Goal: Transaction & Acquisition: Download file/media

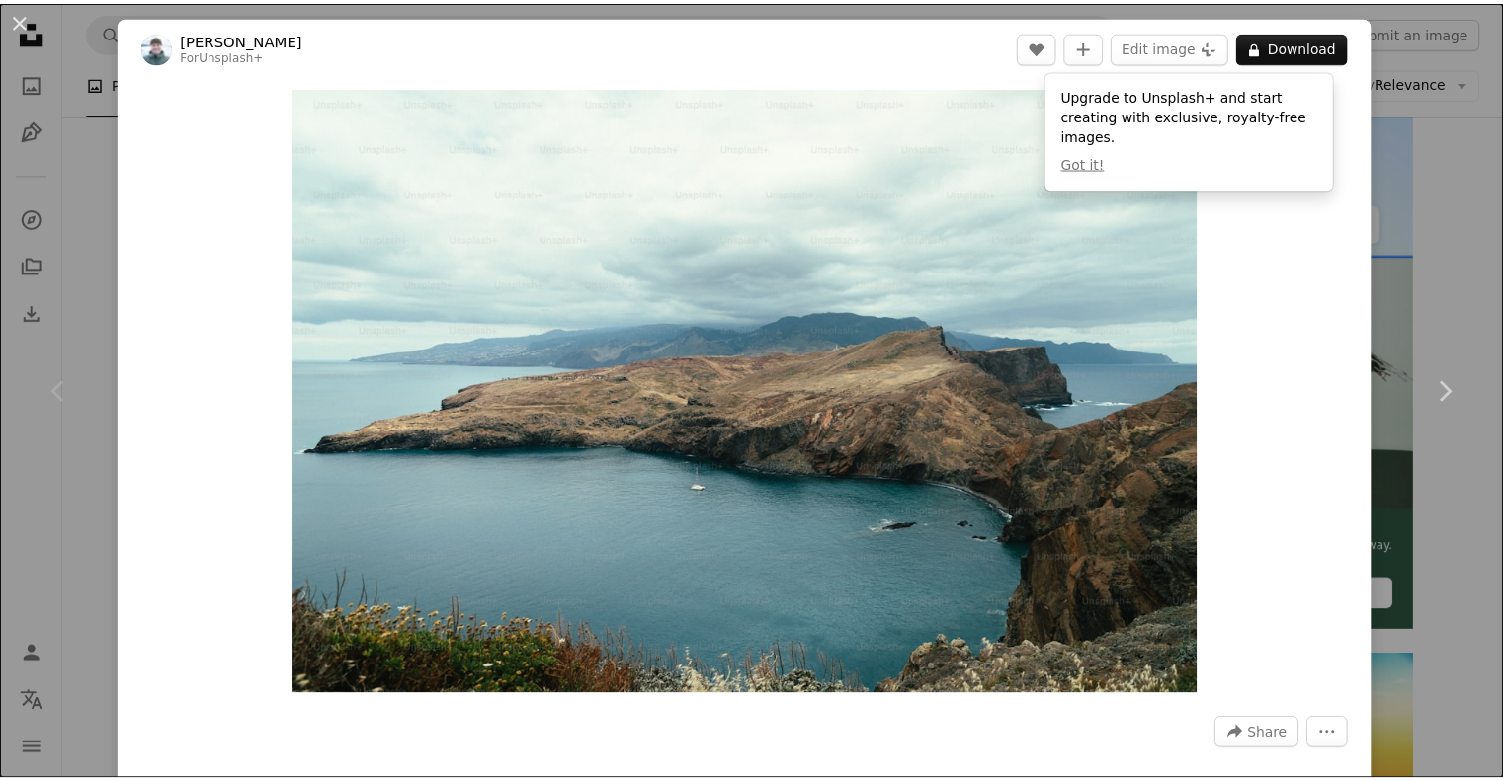
scroll to position [391, 0]
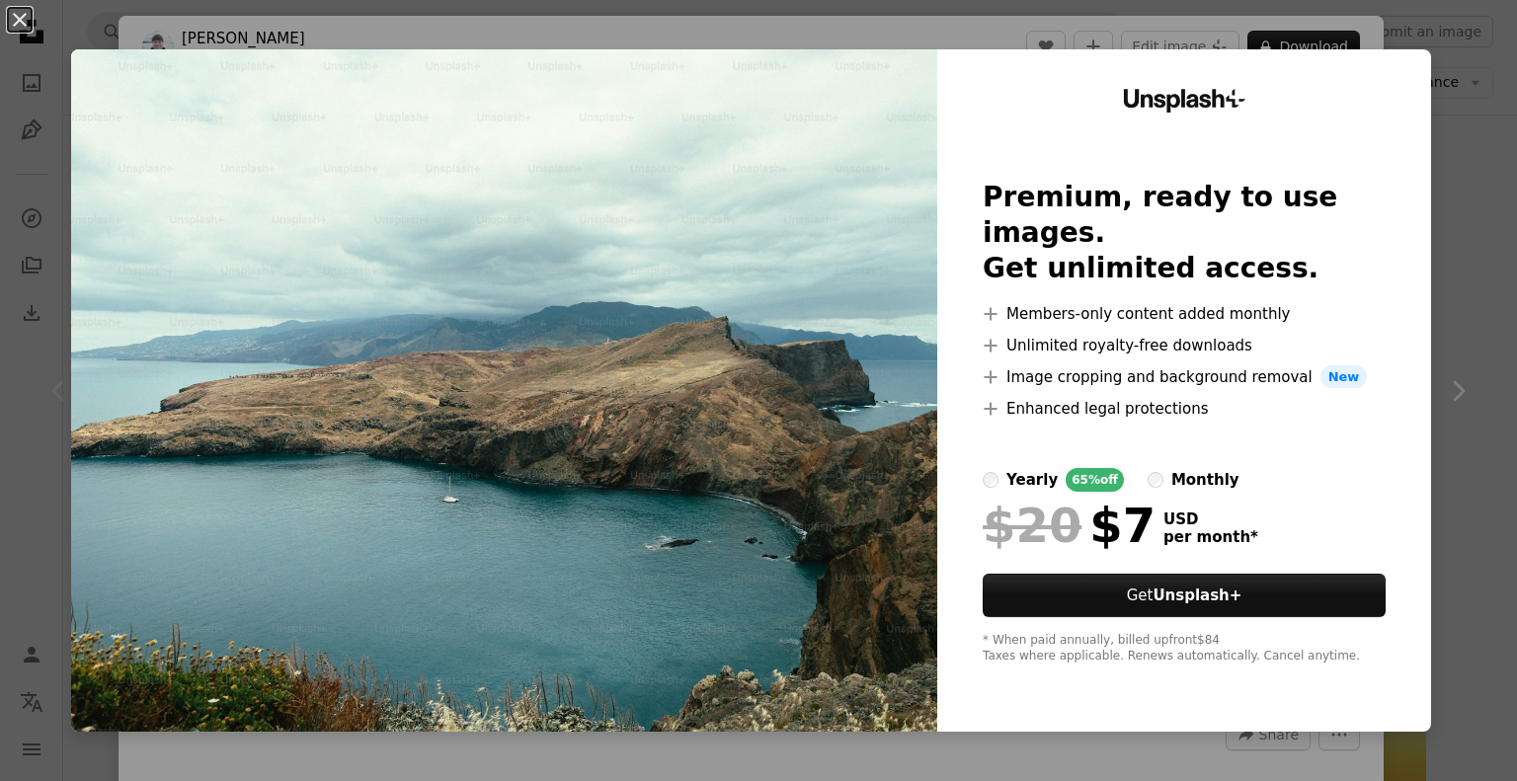
click at [1324, 27] on div "An X shape Unsplash+ Premium, ready to use images. Get unlimited access. A plus…" at bounding box center [758, 390] width 1517 height 781
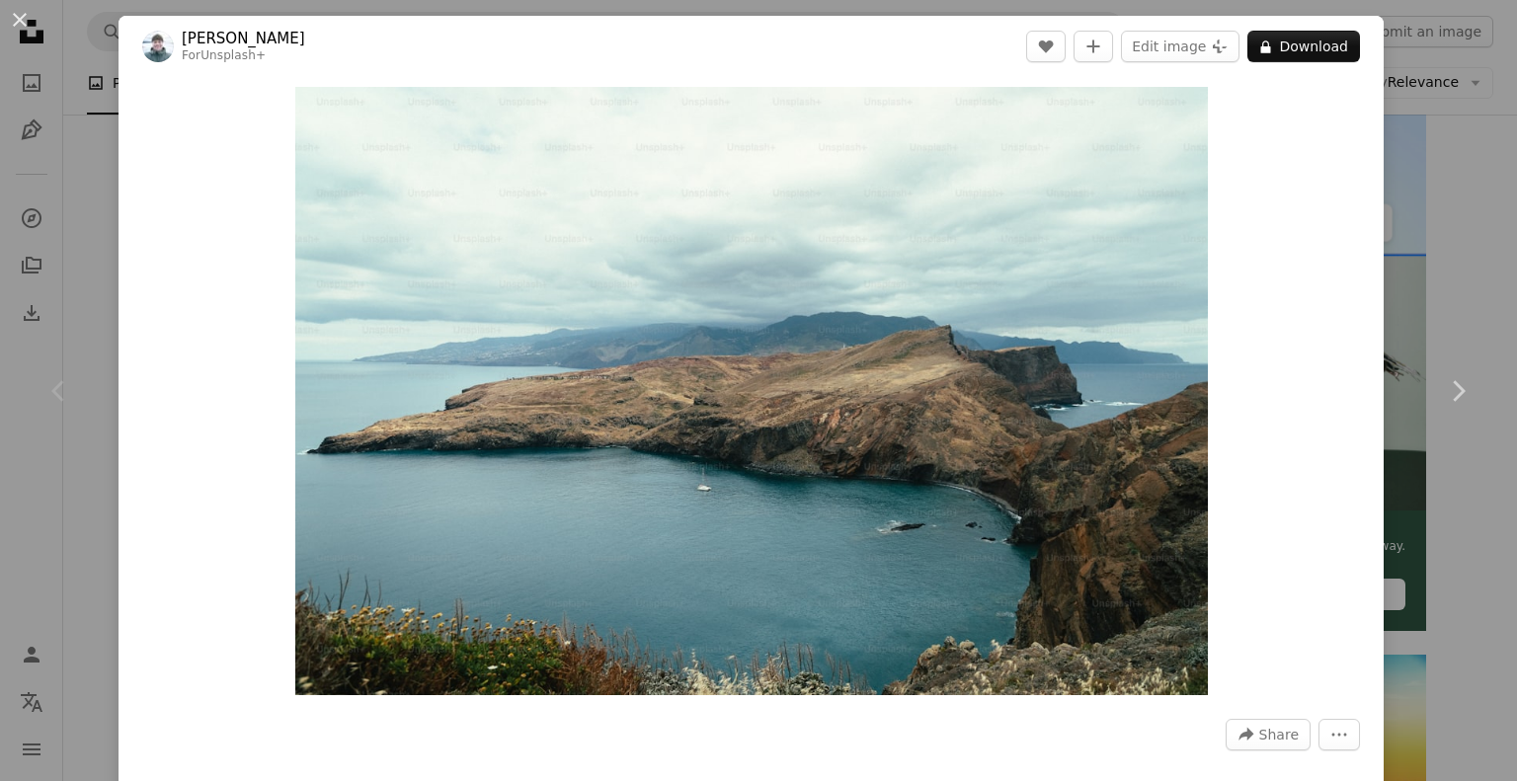
click at [87, 165] on div "An X shape Chevron left Chevron right [PERSON_NAME] For Unsplash+ A heart A plu…" at bounding box center [758, 390] width 1517 height 781
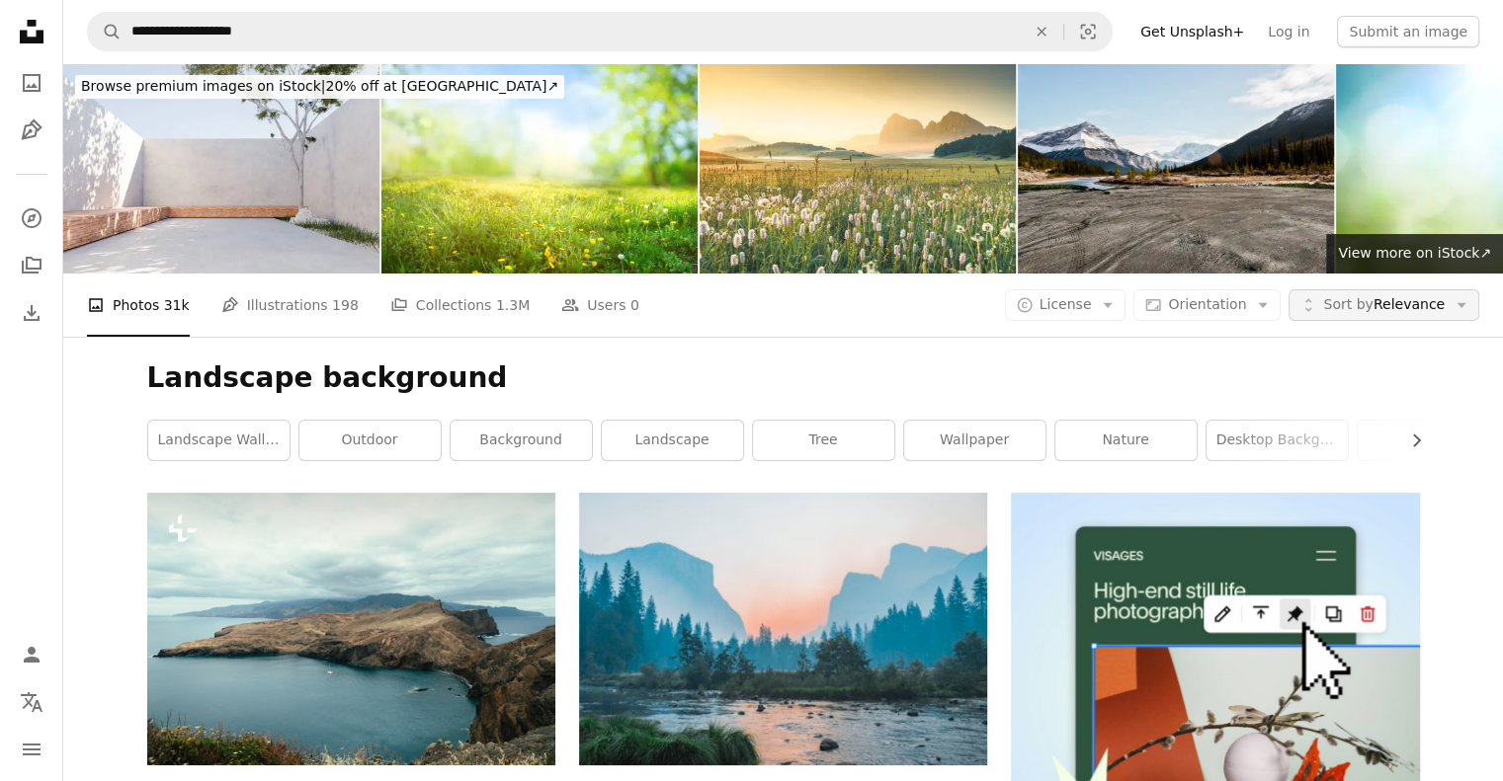
click at [1364, 316] on button "Unfold Sort by Relevance Arrow down" at bounding box center [1383, 305] width 191 height 32
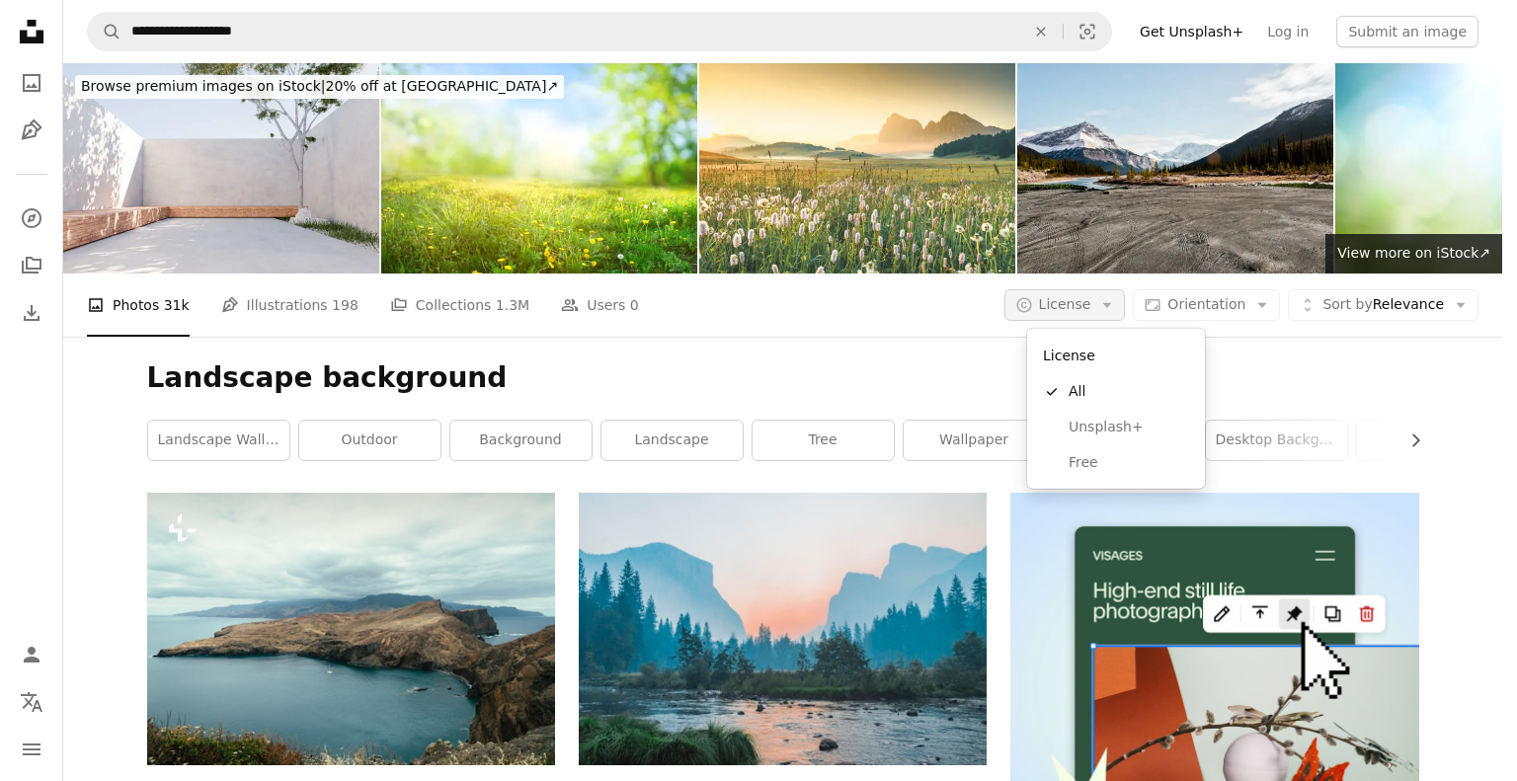
click at [1092, 312] on span "License" at bounding box center [1065, 304] width 52 height 16
click at [1081, 465] on span "Free" at bounding box center [1129, 463] width 121 height 20
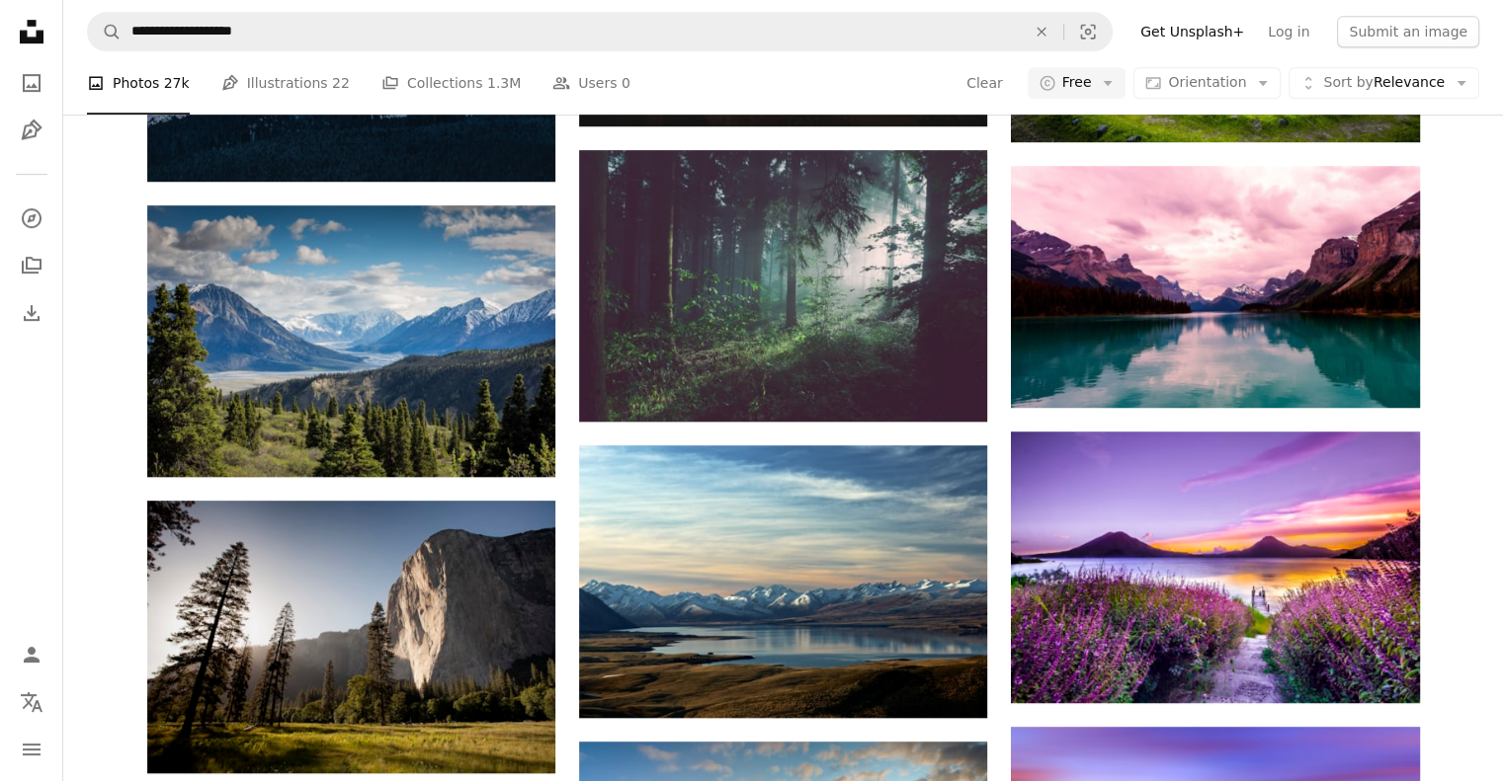
scroll to position [1178, 0]
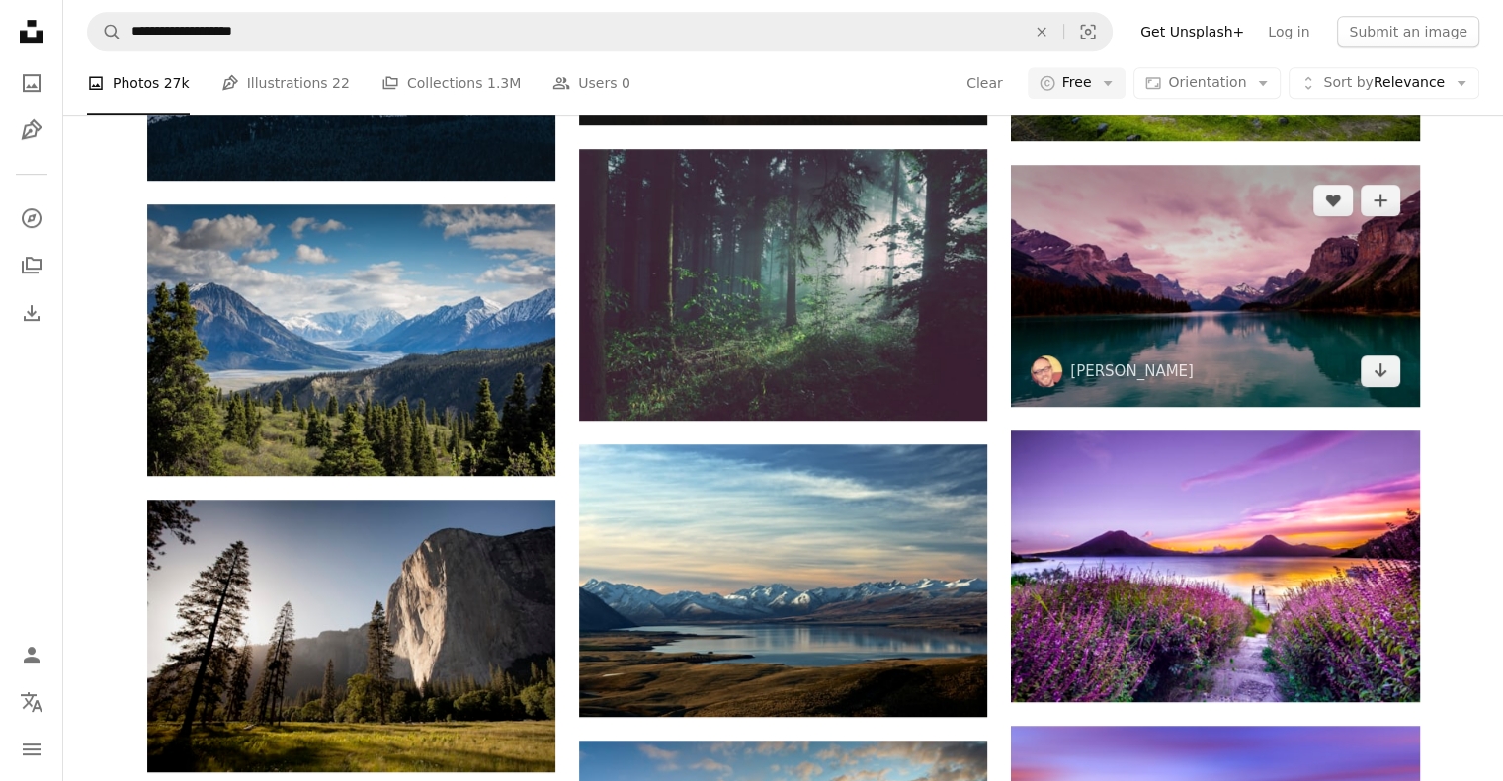
click at [1198, 271] on img at bounding box center [1215, 286] width 408 height 242
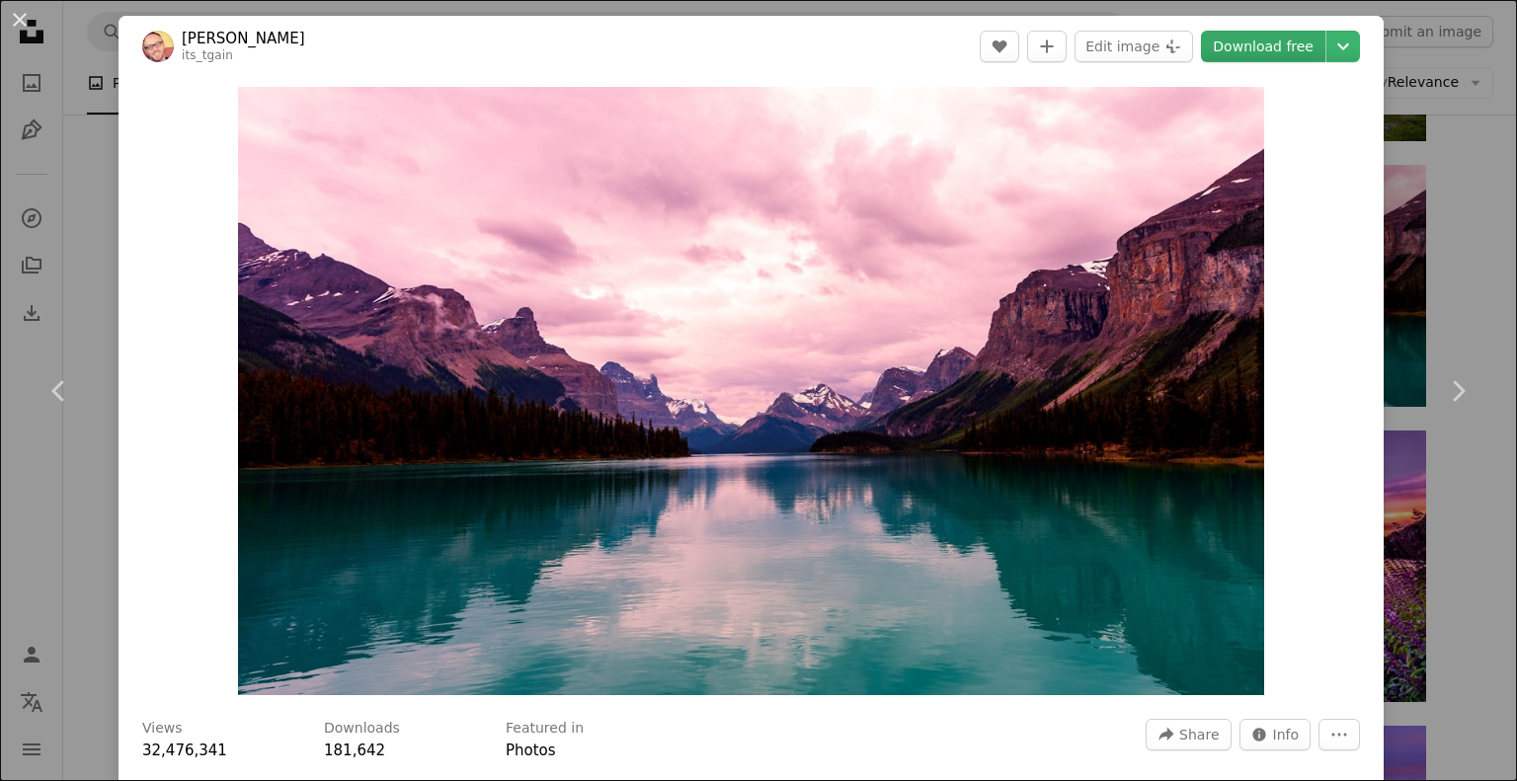
click at [1260, 44] on link "Download free" at bounding box center [1263, 47] width 124 height 32
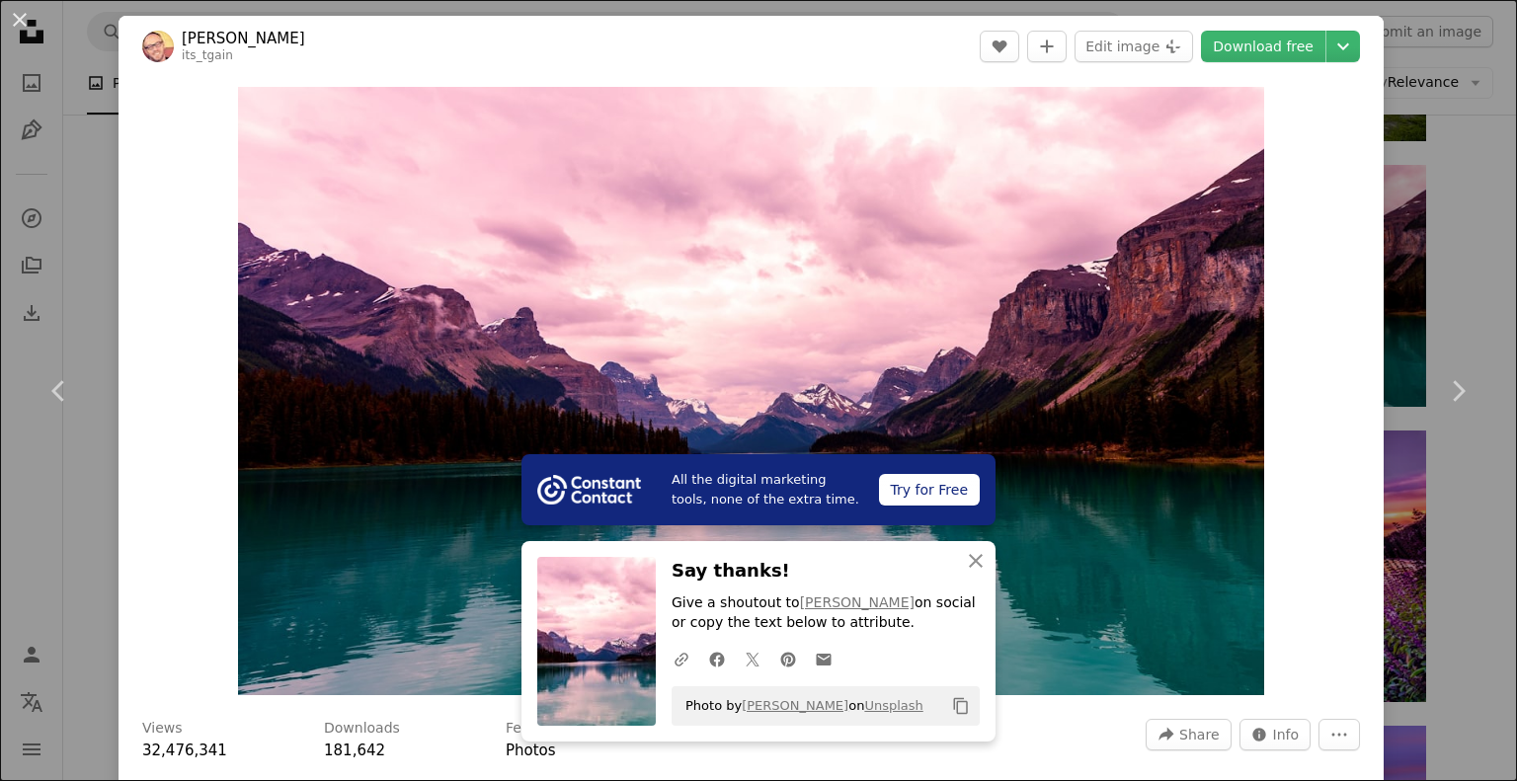
click at [1399, 94] on div "An X shape Chevron left Chevron right All the digital marketing tools, none of …" at bounding box center [758, 390] width 1517 height 781
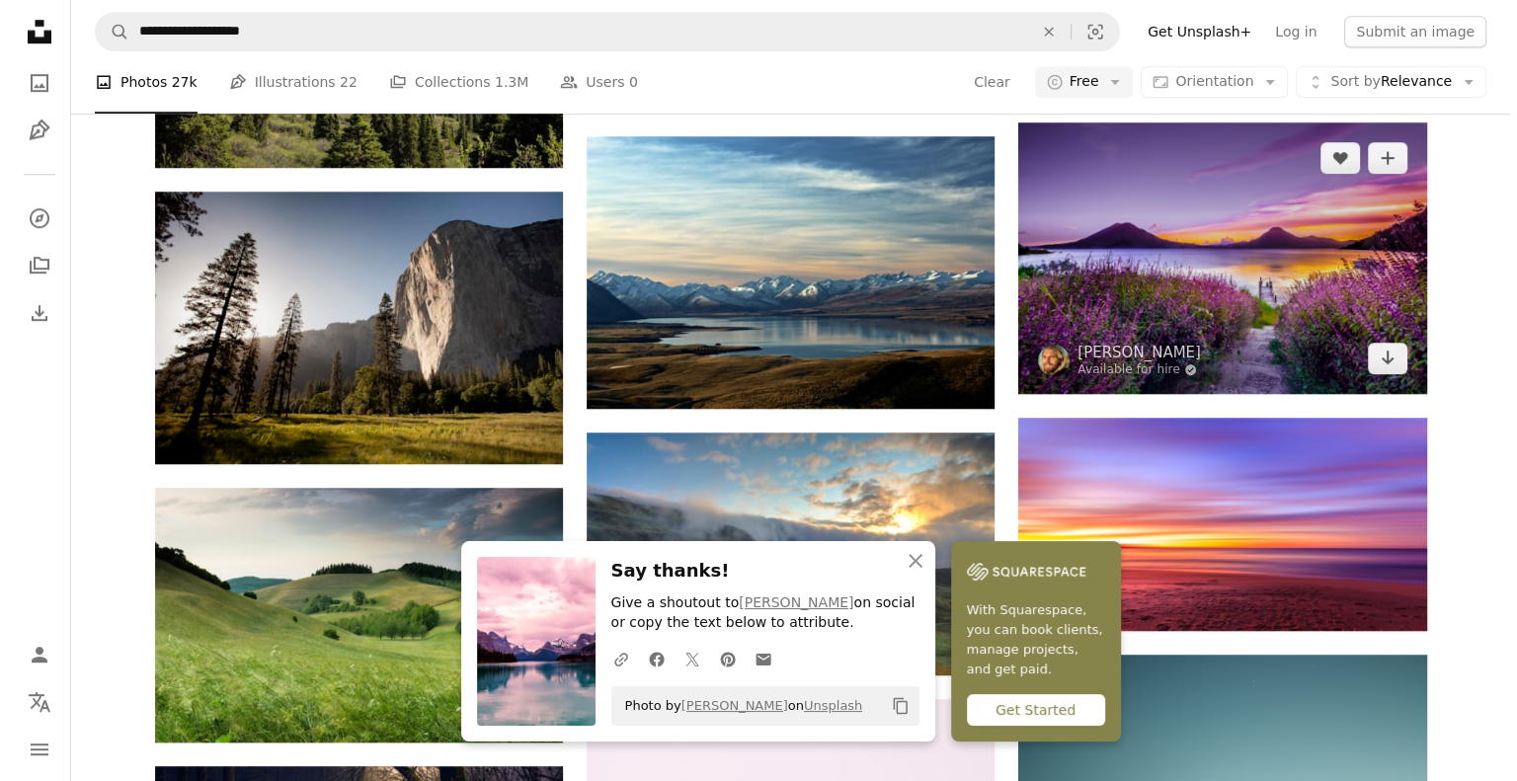
scroll to position [1529, 0]
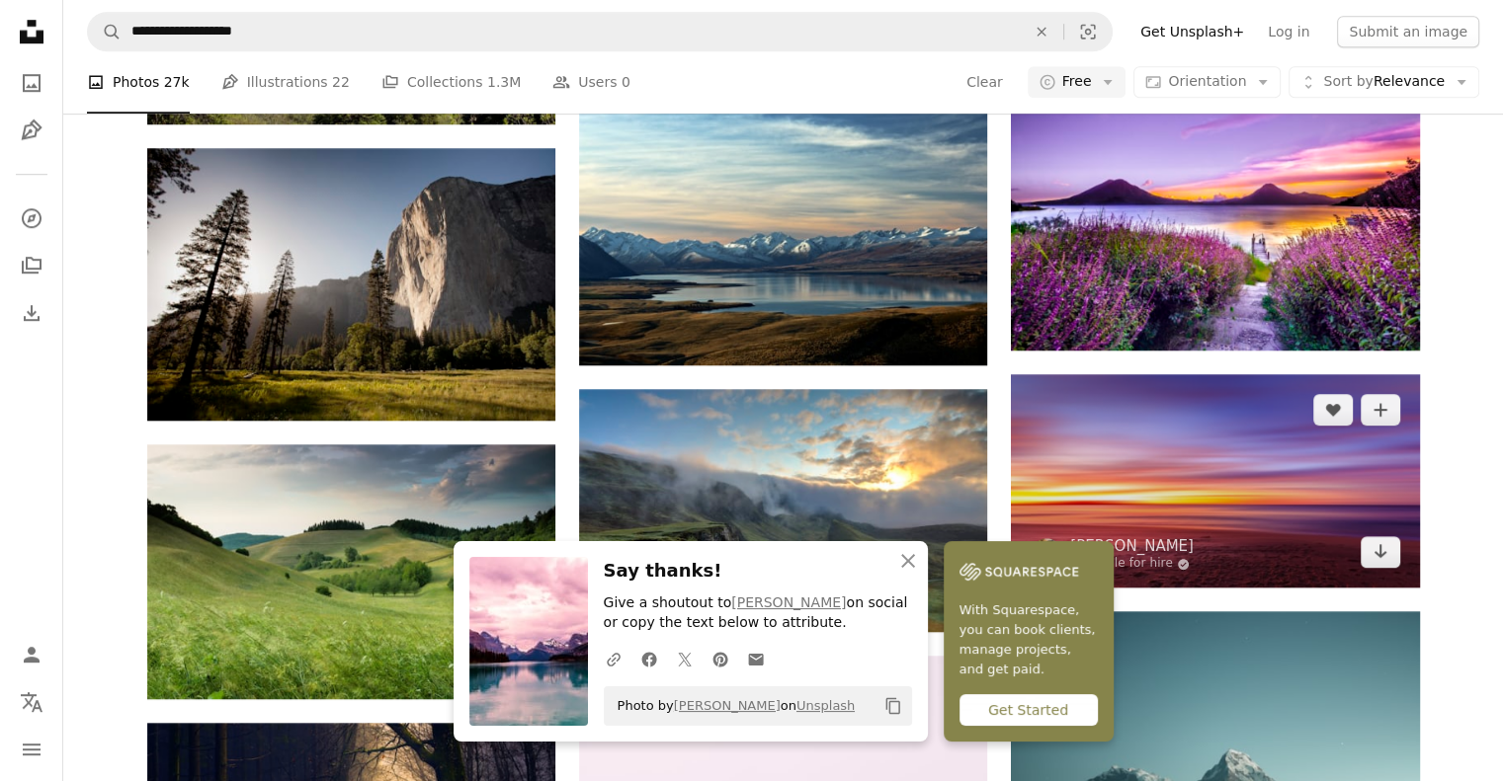
click at [1148, 474] on img at bounding box center [1215, 481] width 408 height 214
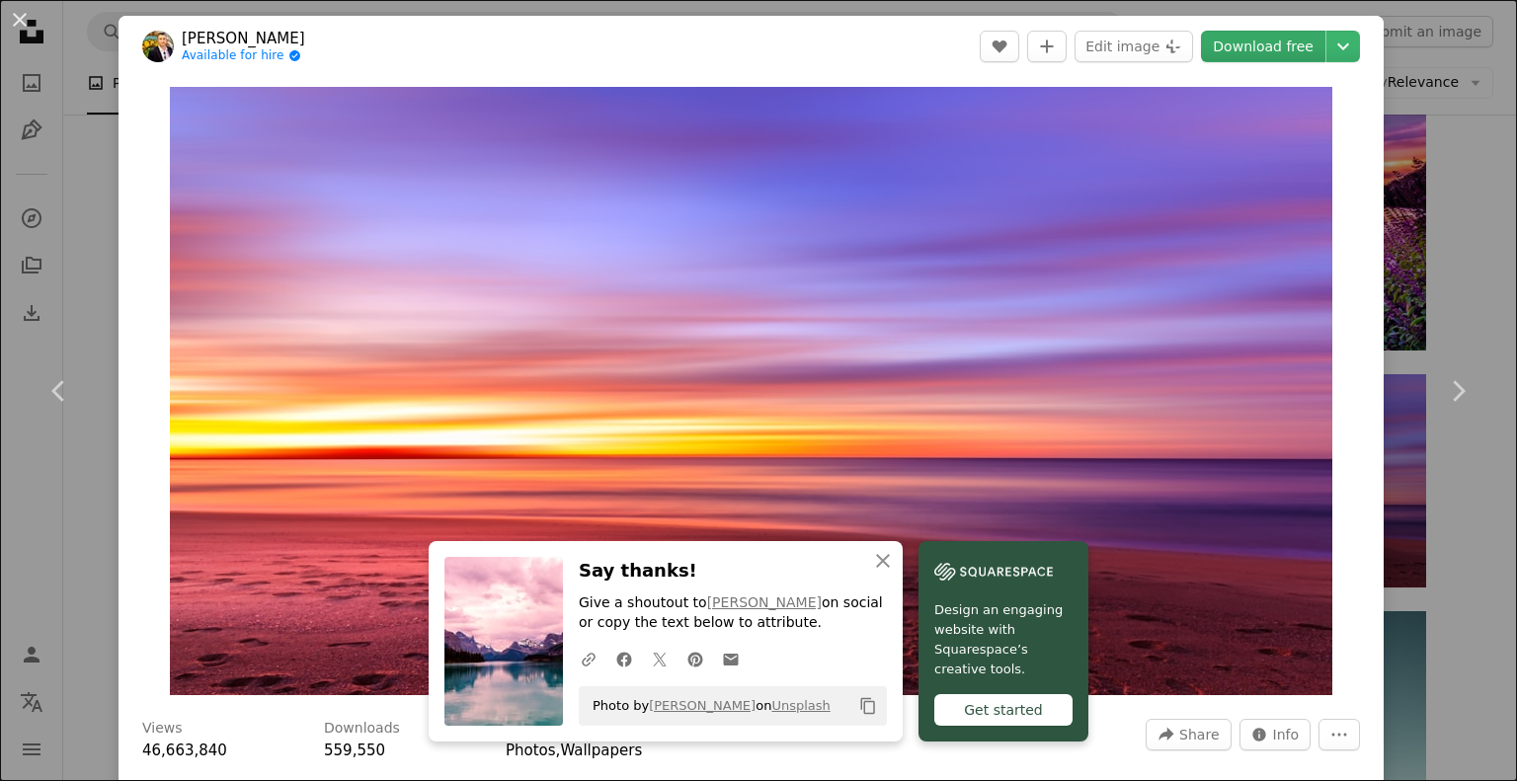
click at [1287, 40] on link "Download free" at bounding box center [1263, 47] width 124 height 32
